Goal: Task Accomplishment & Management: Manage account settings

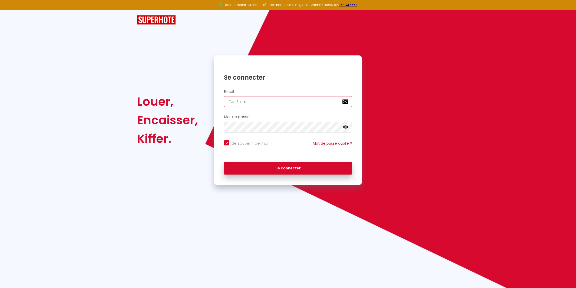
click at [265, 102] on input "email" at bounding box center [288, 101] width 128 height 11
type input "[EMAIL_ADDRESS][DOMAIN_NAME]"
checkbox input "true"
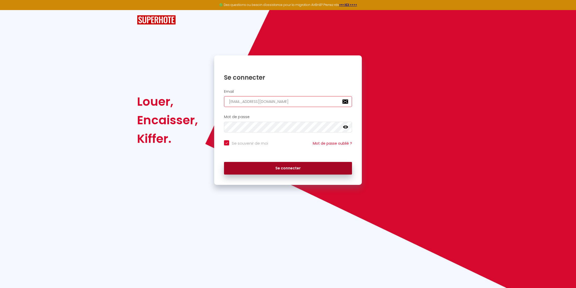
type input "[EMAIL_ADDRESS][DOMAIN_NAME]"
click at [284, 170] on button "Se connecter" at bounding box center [288, 168] width 128 height 13
checkbox input "true"
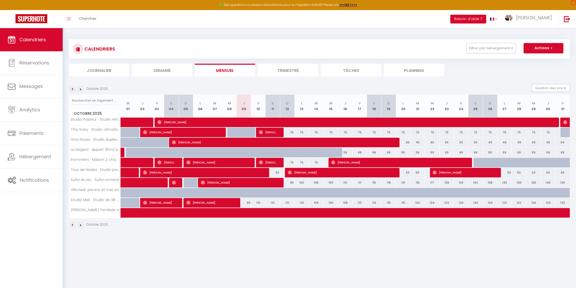
click at [467, 174] on span "[PERSON_NAME]" at bounding box center [464, 173] width 63 height 10
select select "OK"
select select "0"
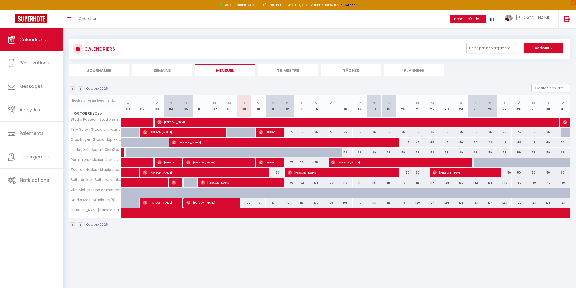
select select "1"
select select
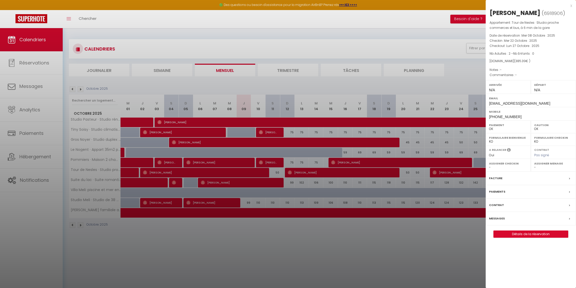
click at [538, 231] on div "[PERSON_NAME] ( 6918906 ) Appartement : Tour de Nesles · Studio proche commerce…" at bounding box center [531, 123] width 90 height 229
click at [539, 234] on link "Détails de la réservation" at bounding box center [531, 234] width 74 height 7
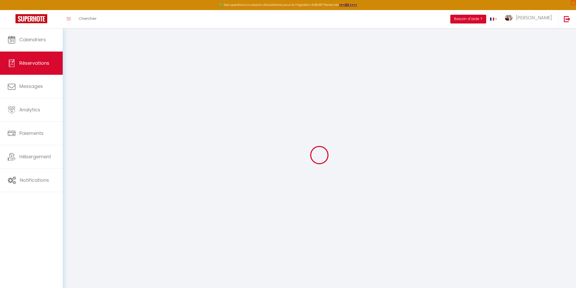
select select
checkbox input "false"
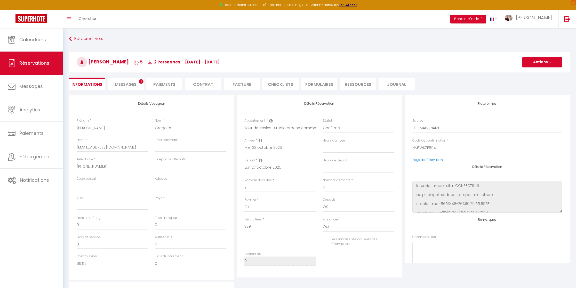
select select
checkbox input "false"
select select
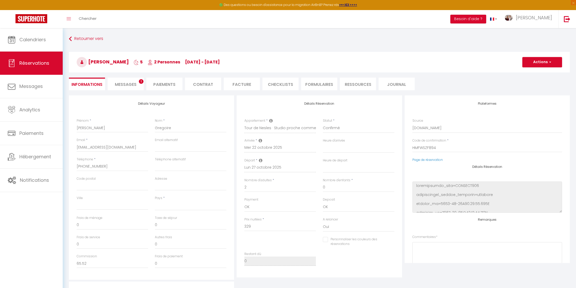
select select
checkbox input "false"
select select
type input "35"
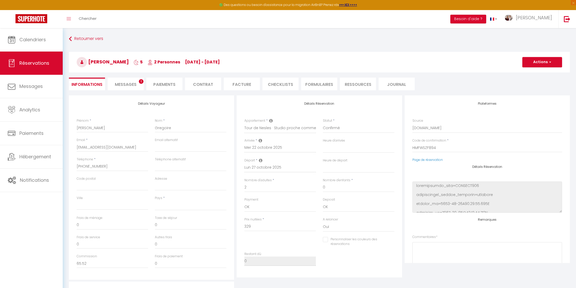
type input "21.39"
select select
checkbox input "false"
select select
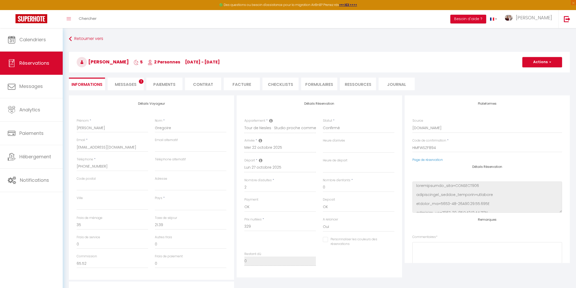
checkbox input "false"
select select
click at [128, 85] on span "Messages" at bounding box center [126, 85] width 22 height 6
